Goal: Information Seeking & Learning: Learn about a topic

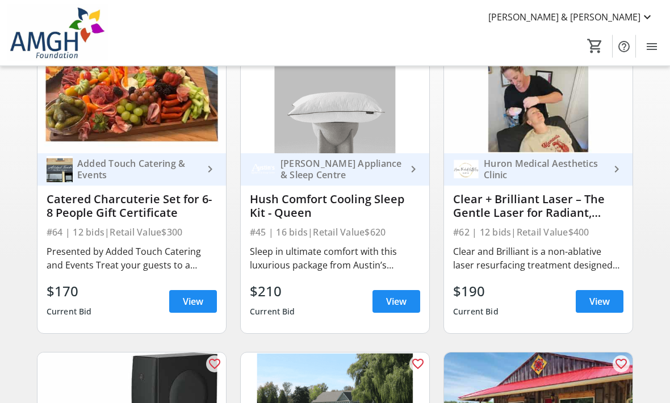
scroll to position [120, 0]
click at [394, 297] on span "View" at bounding box center [396, 302] width 20 height 14
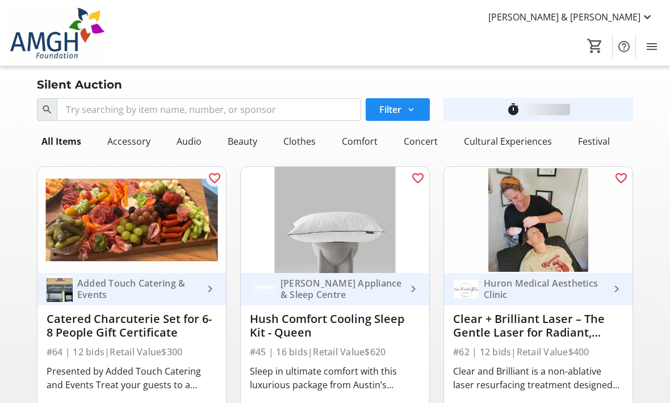
scroll to position [120, 0]
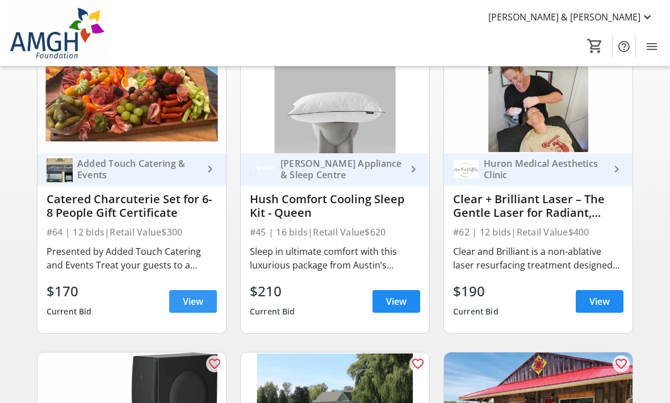
click at [194, 302] on span "View" at bounding box center [193, 302] width 20 height 14
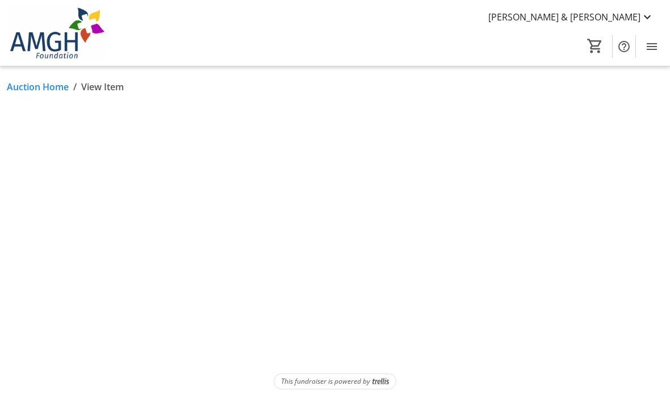
scroll to position [37, 0]
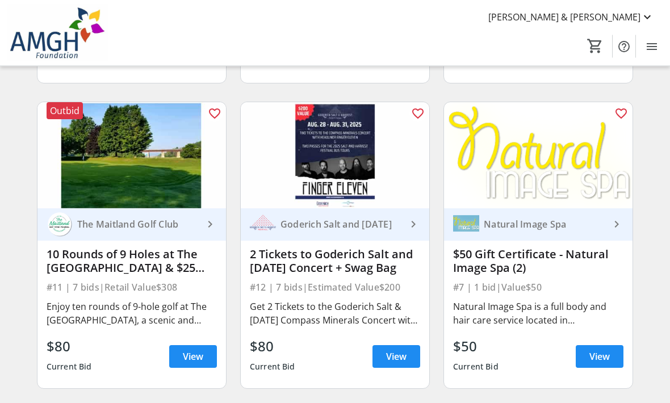
scroll to position [1286, 0]
click at [196, 359] on span "View" at bounding box center [193, 357] width 20 height 14
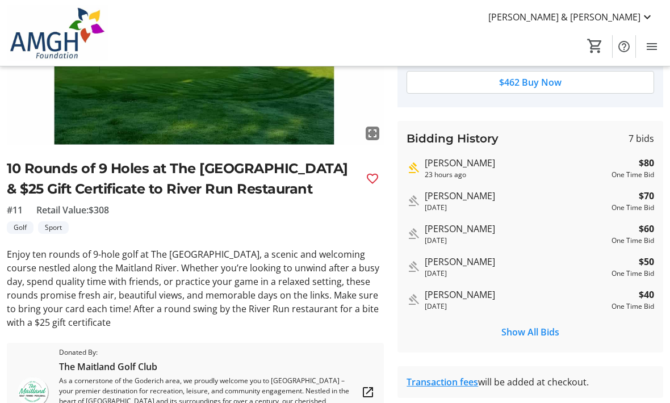
scroll to position [180, 0]
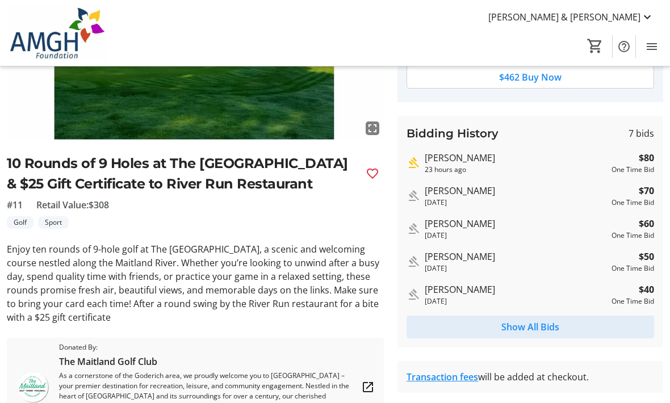
click at [537, 325] on span "Show All Bids" at bounding box center [530, 327] width 58 height 14
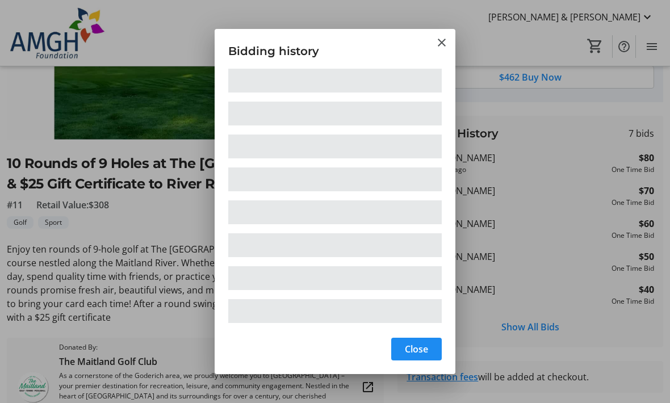
scroll to position [0, 0]
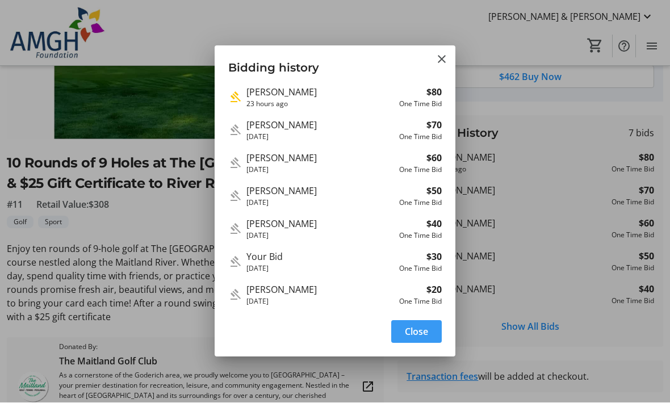
click at [440, 57] on mat-icon "Close" at bounding box center [442, 60] width 14 height 14
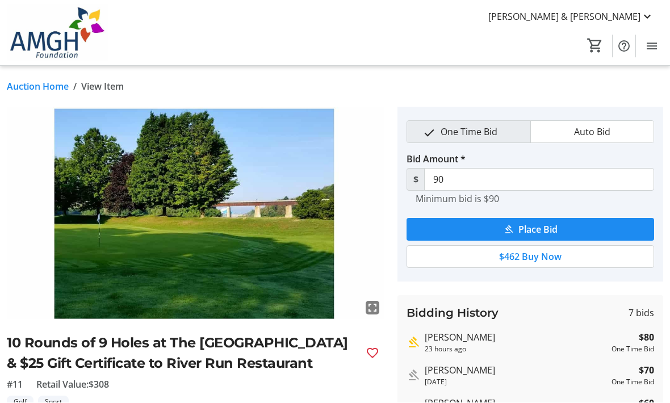
scroll to position [180, 0]
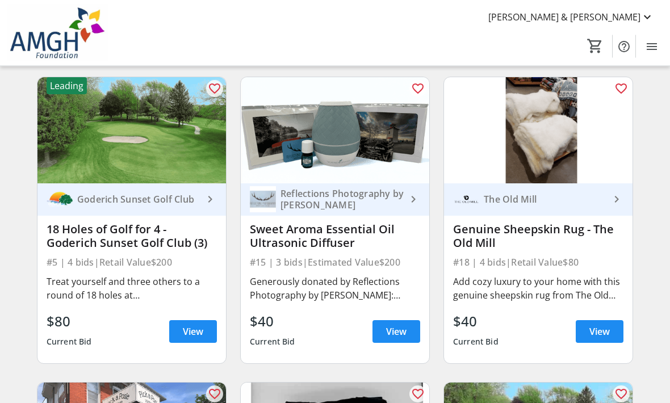
scroll to position [1922, 0]
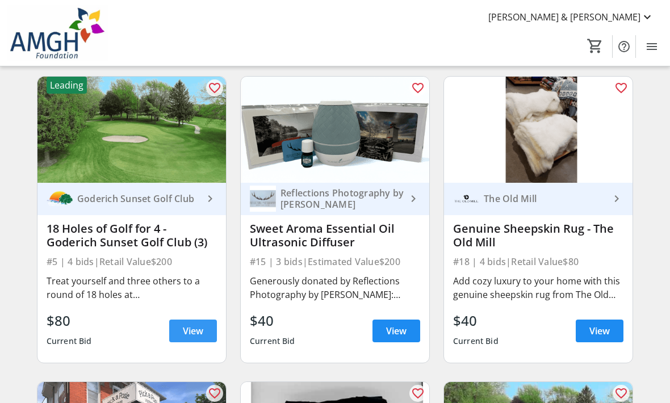
click at [194, 330] on span "View" at bounding box center [193, 331] width 20 height 14
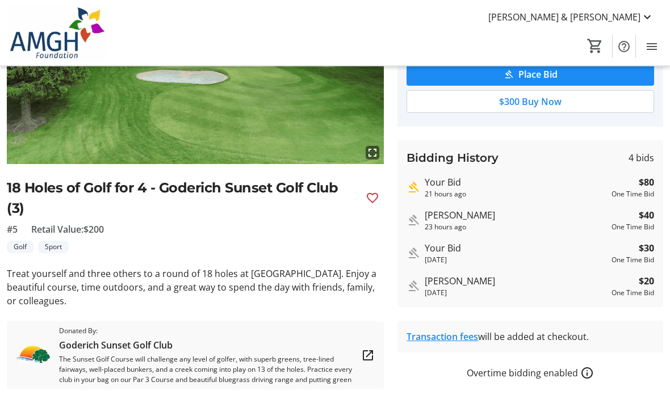
scroll to position [156, 0]
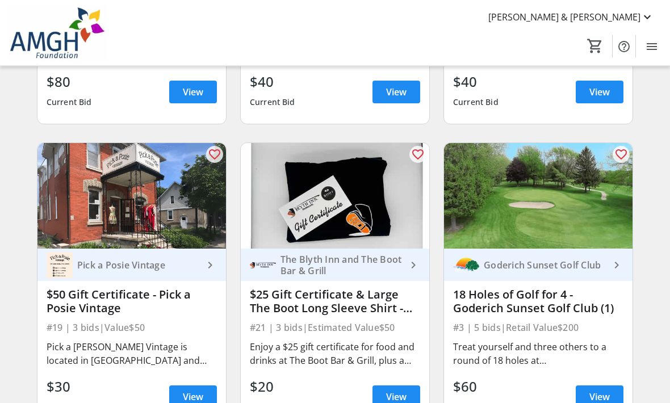
scroll to position [2165, 0]
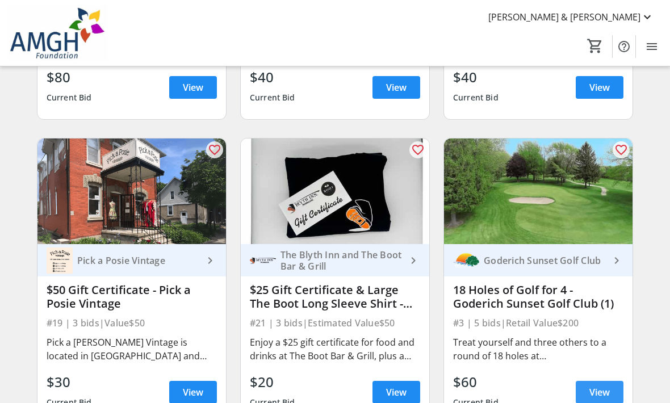
click at [592, 392] on span "View" at bounding box center [599, 392] width 20 height 14
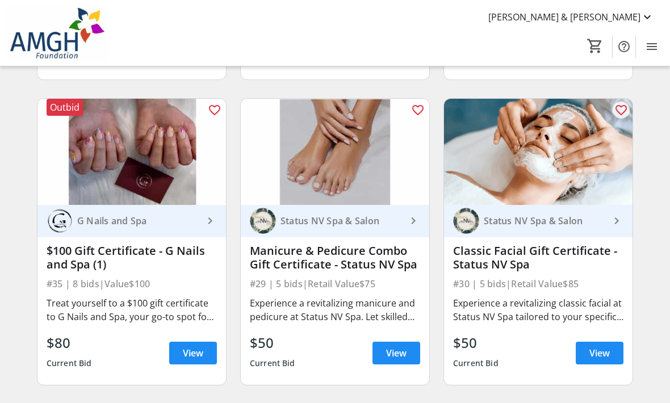
scroll to position [3426, 0]
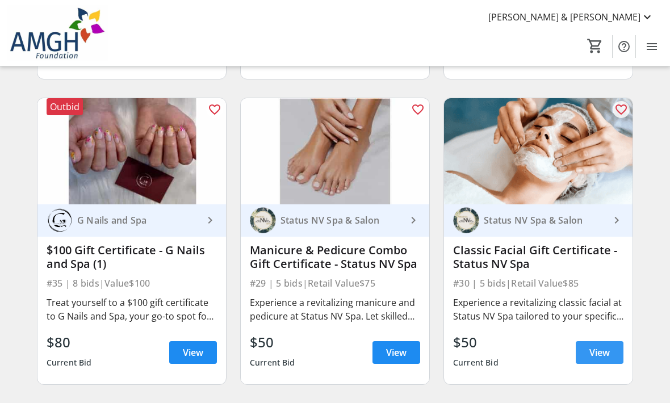
click at [596, 352] on span "View" at bounding box center [599, 353] width 20 height 14
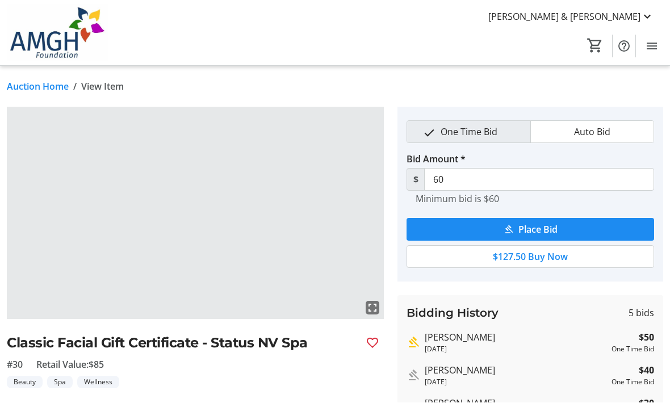
scroll to position [1, 0]
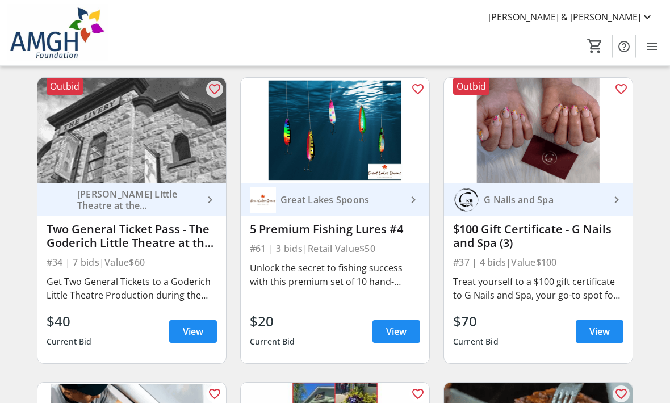
scroll to position [3752, 0]
click at [599, 334] on span "View" at bounding box center [599, 332] width 20 height 14
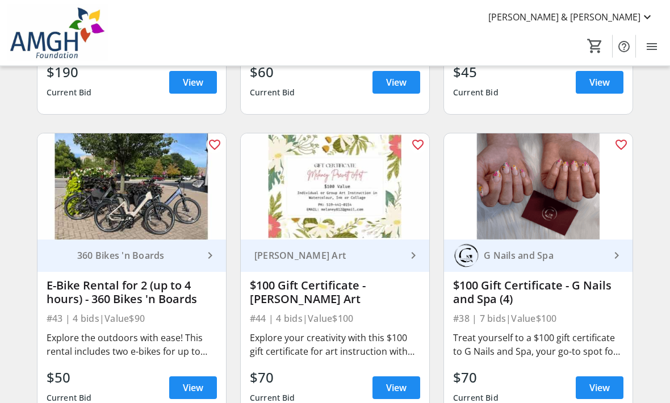
scroll to position [4307, 0]
click at [601, 385] on span "View" at bounding box center [599, 388] width 20 height 14
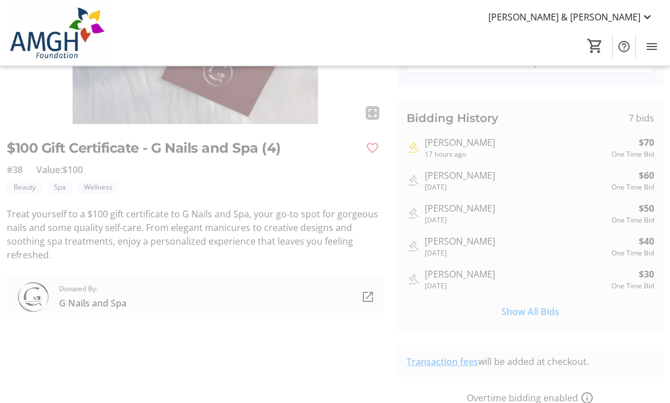
scroll to position [195, 0]
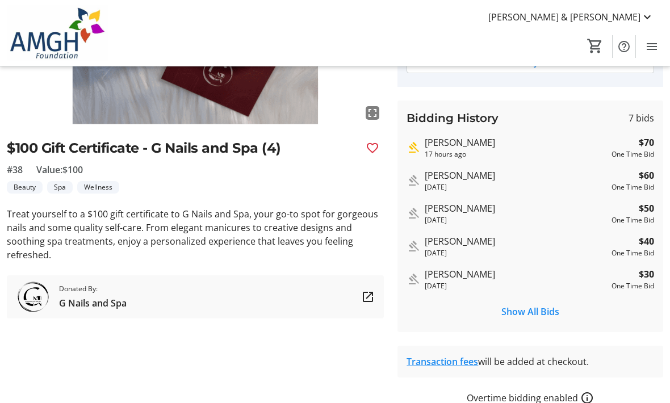
click at [530, 314] on span "Show All Bids" at bounding box center [530, 312] width 58 height 14
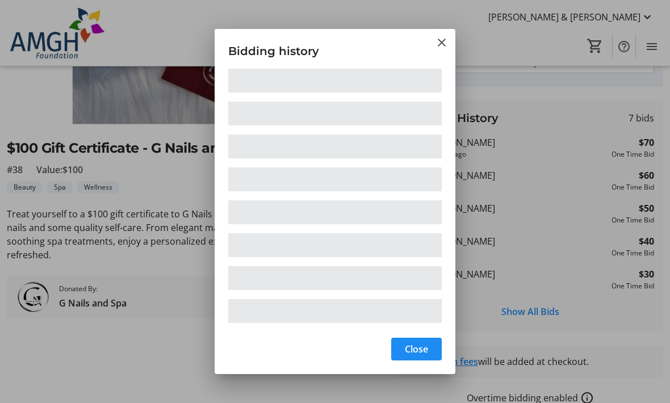
scroll to position [0, 0]
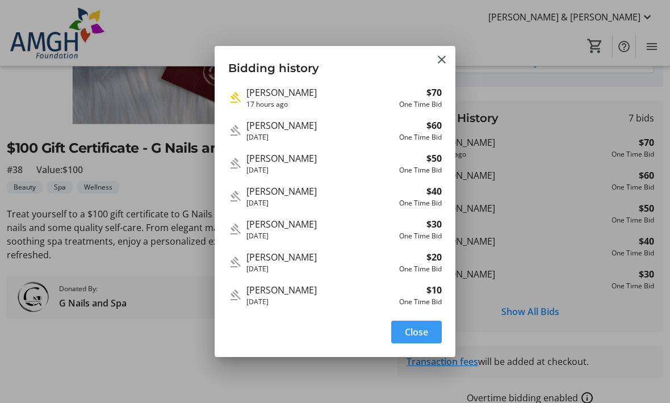
click at [85, 47] on div at bounding box center [335, 201] width 670 height 403
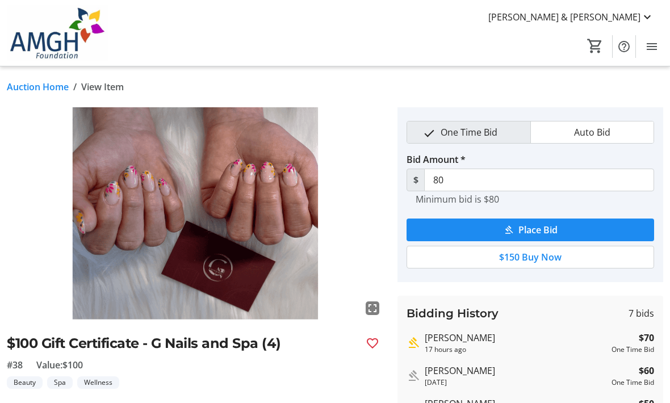
scroll to position [195, 0]
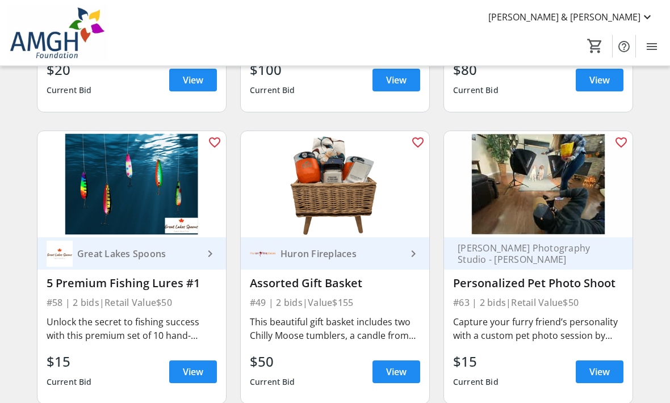
scroll to position [5530, 0]
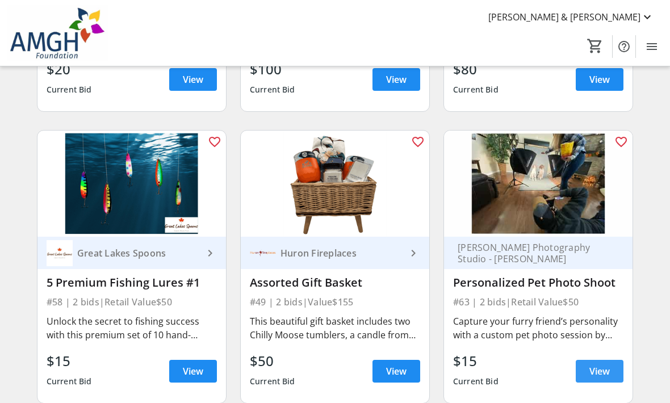
click at [606, 371] on span "View" at bounding box center [599, 371] width 20 height 14
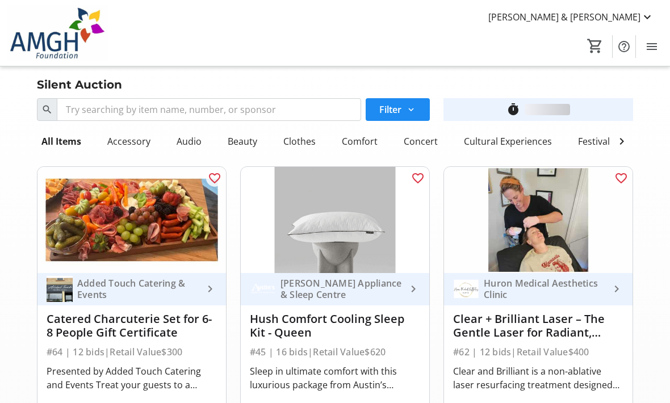
scroll to position [5530, 0]
